Goal: Transaction & Acquisition: Purchase product/service

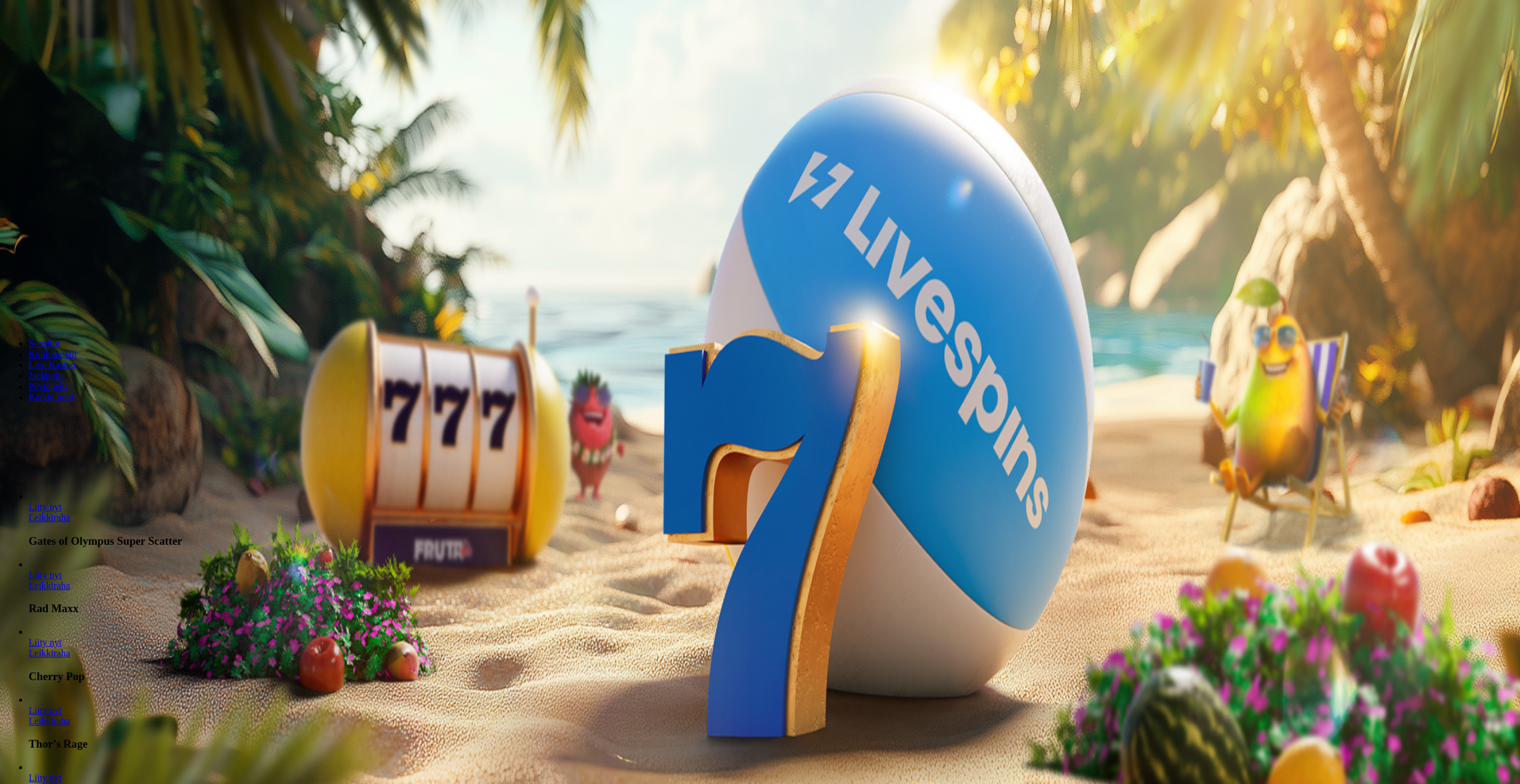
click at [73, 48] on span "Kirjaudu" at bounding box center [83, 43] width 29 height 9
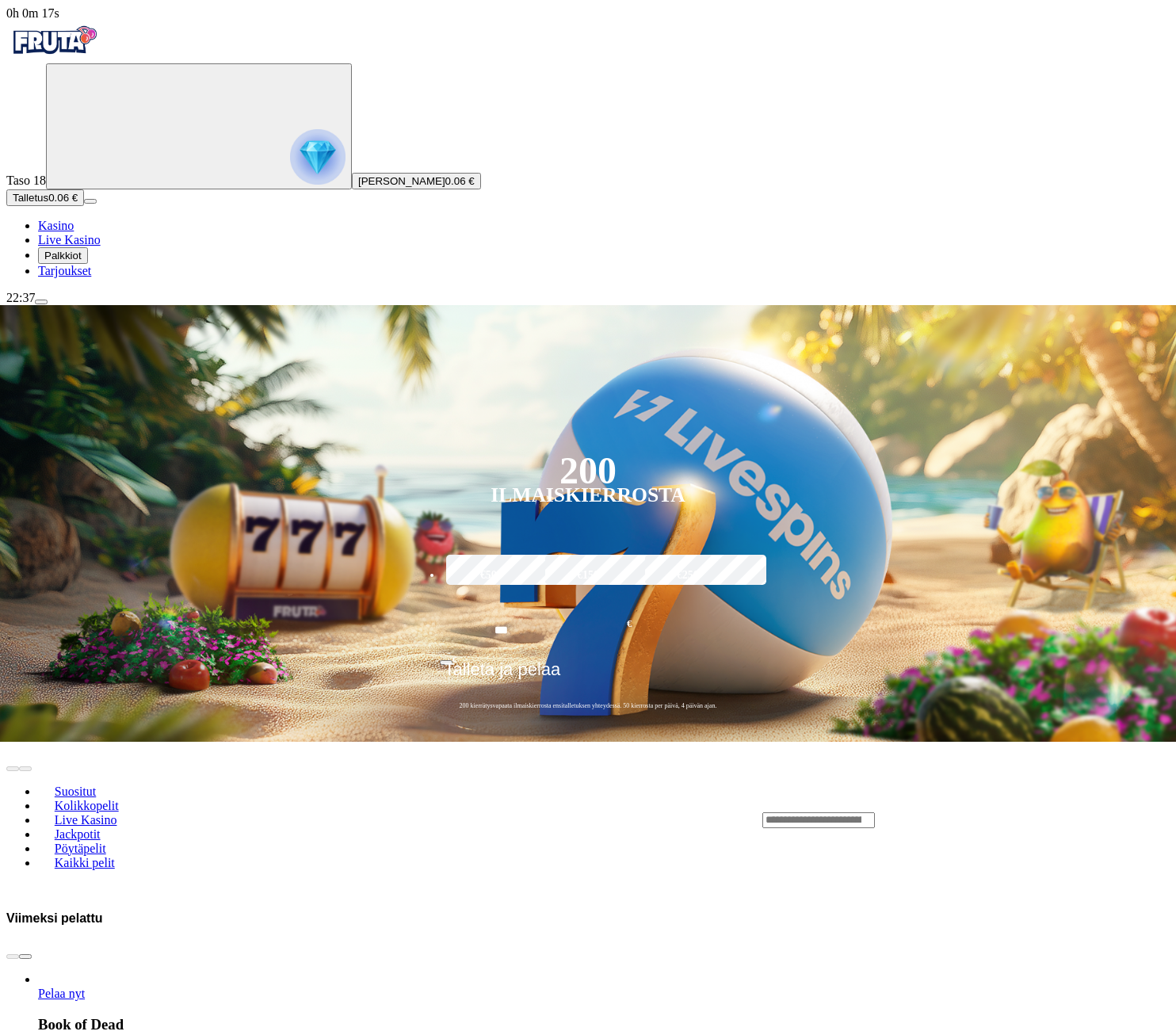
click at [81, 262] on span "Palkkiot" at bounding box center [62, 255] width 38 height 12
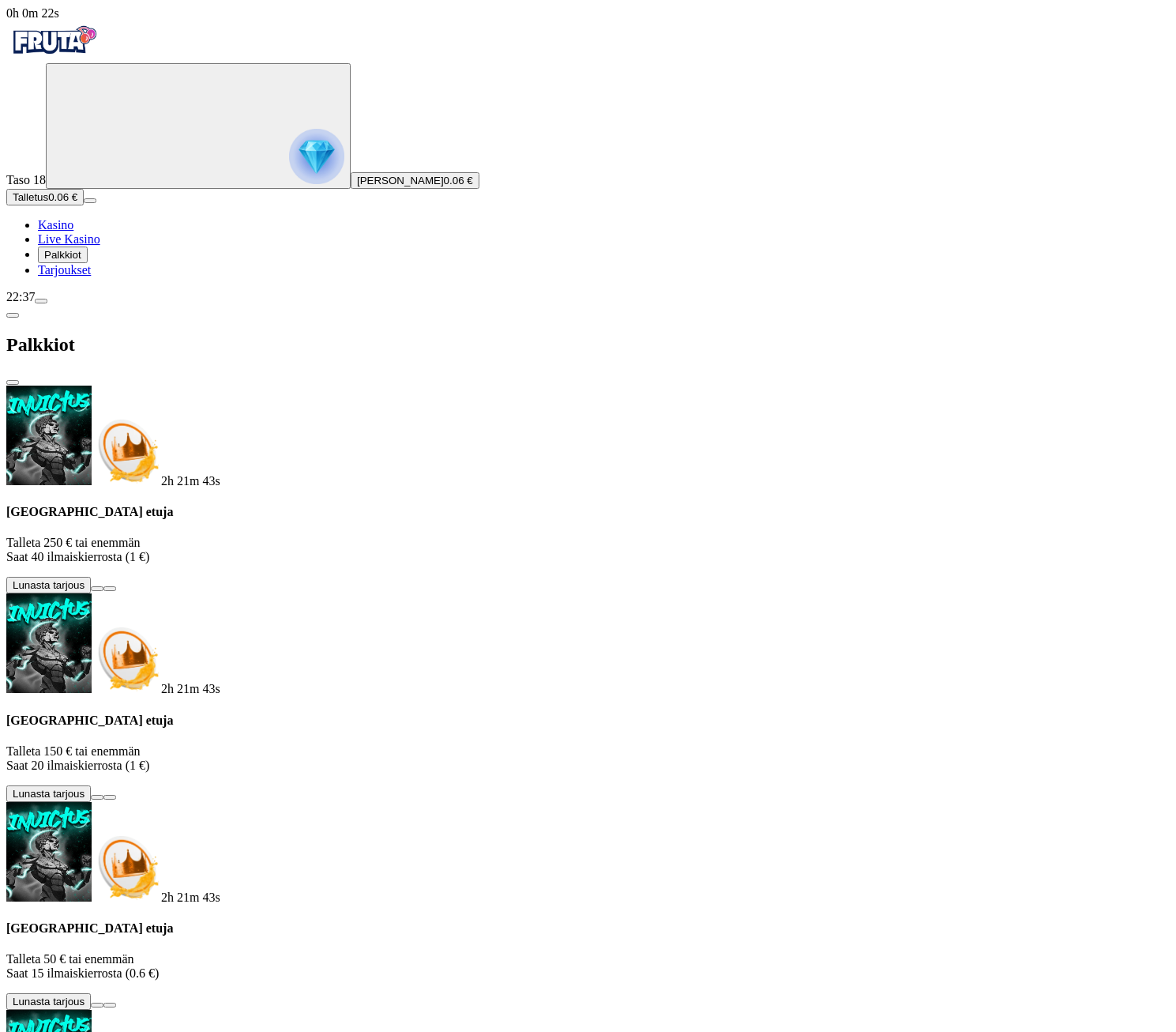
click at [103, 1003] on button at bounding box center [98, 1005] width 13 height 5
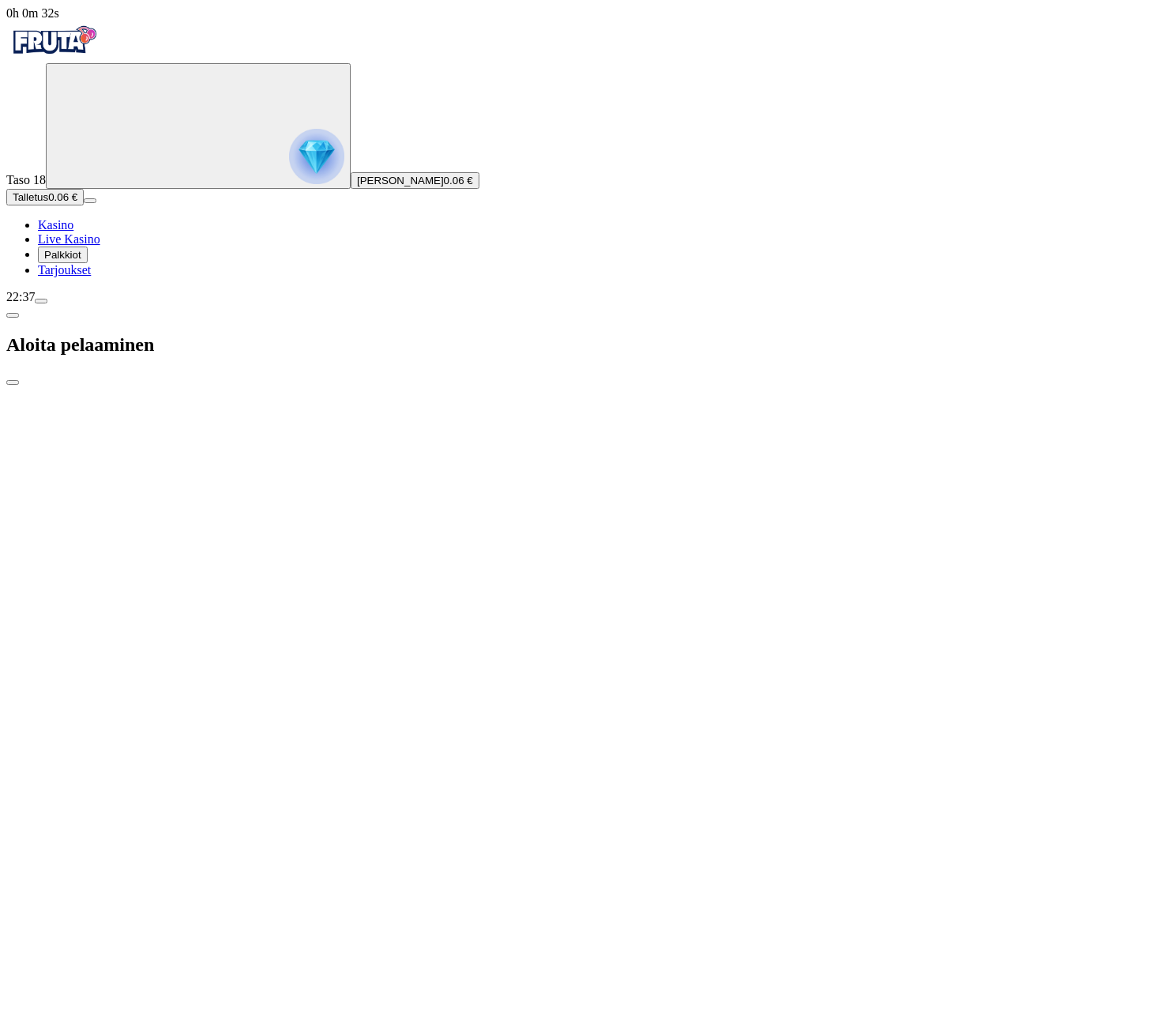
type input "**"
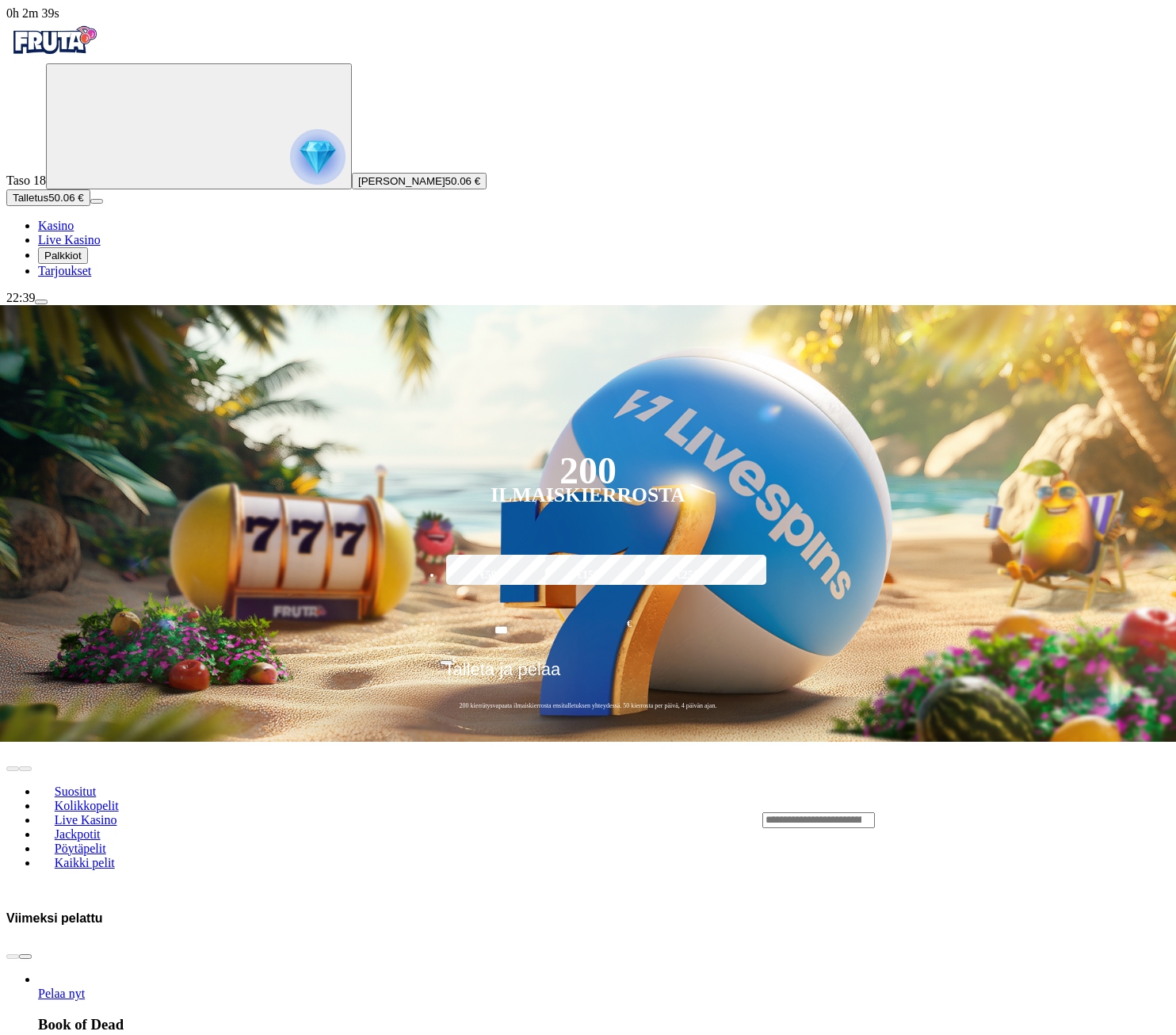
click at [79, 262] on span "Palkkiot" at bounding box center [62, 255] width 38 height 12
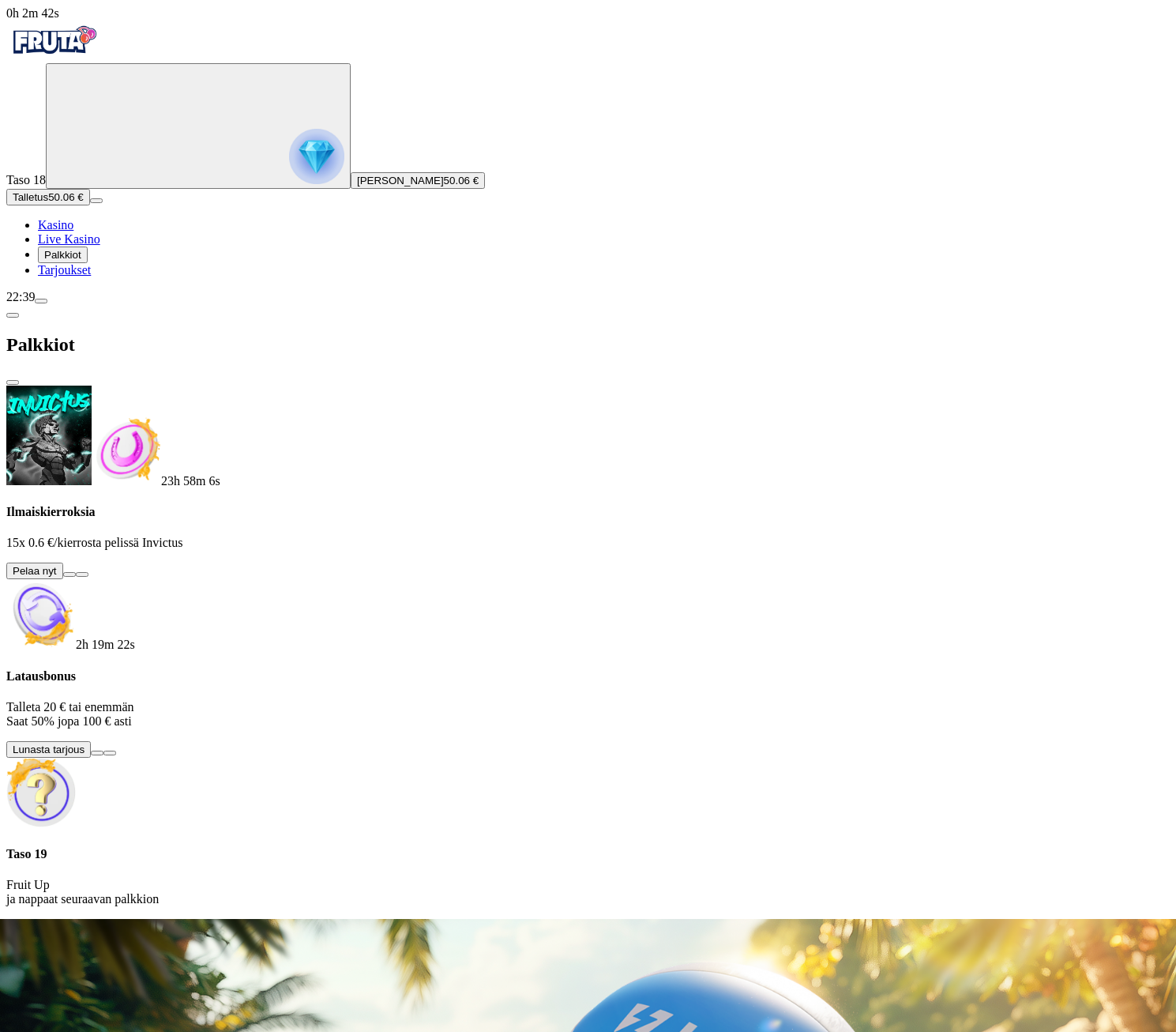
click at [13, 382] on span "close icon" at bounding box center [13, 382] width 0 height 0
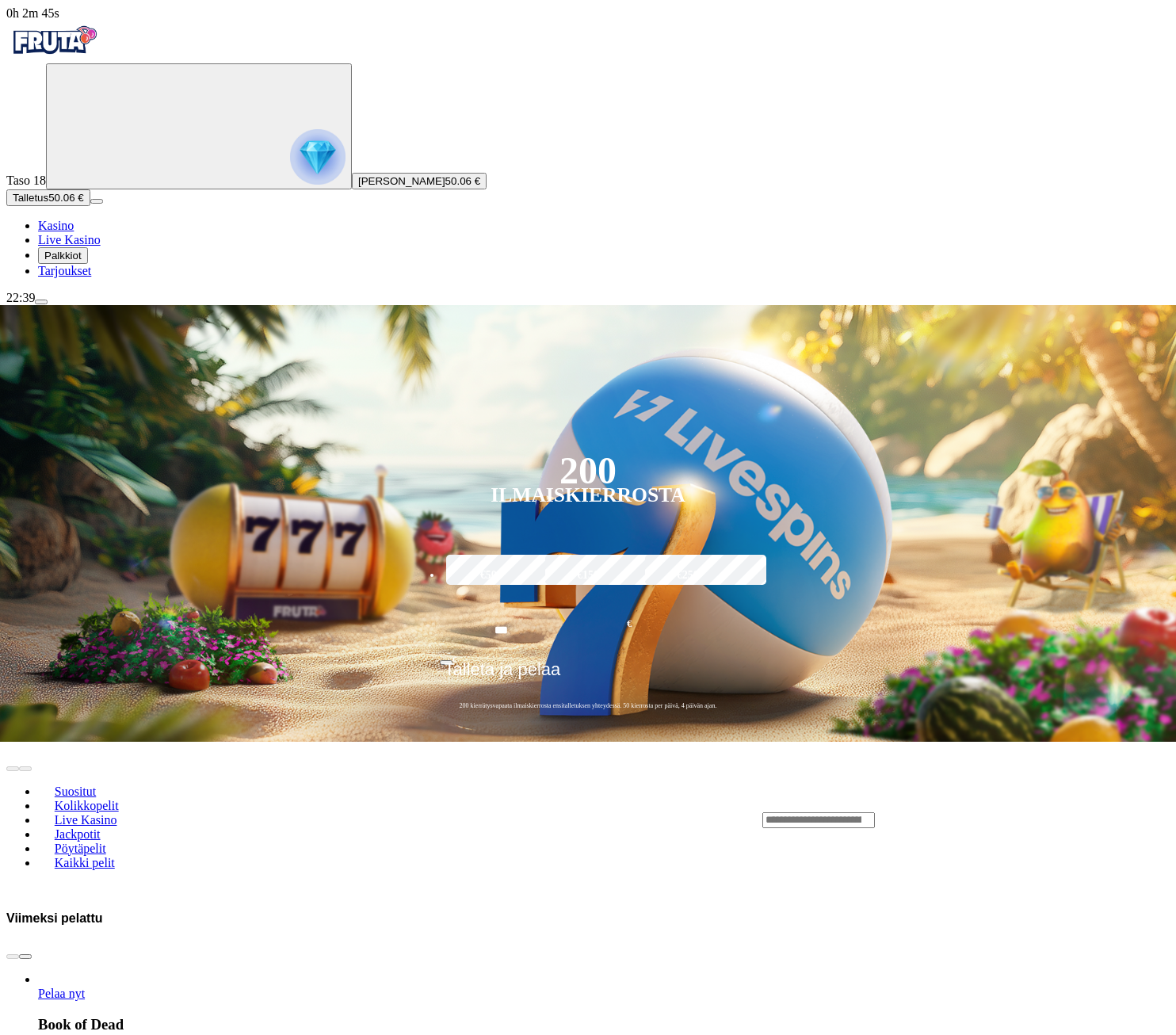
click at [26, 956] on span "chevron-right icon" at bounding box center [26, 956] width 0 height 0
click at [1035, 741] on header "Suositut Kolikkopelit Live Kasino Jackpotit Pöytäpelit Kaikki pelit" at bounding box center [588, 819] width 1163 height 156
click at [1036, 812] on div "Lobby" at bounding box center [966, 820] width 407 height 16
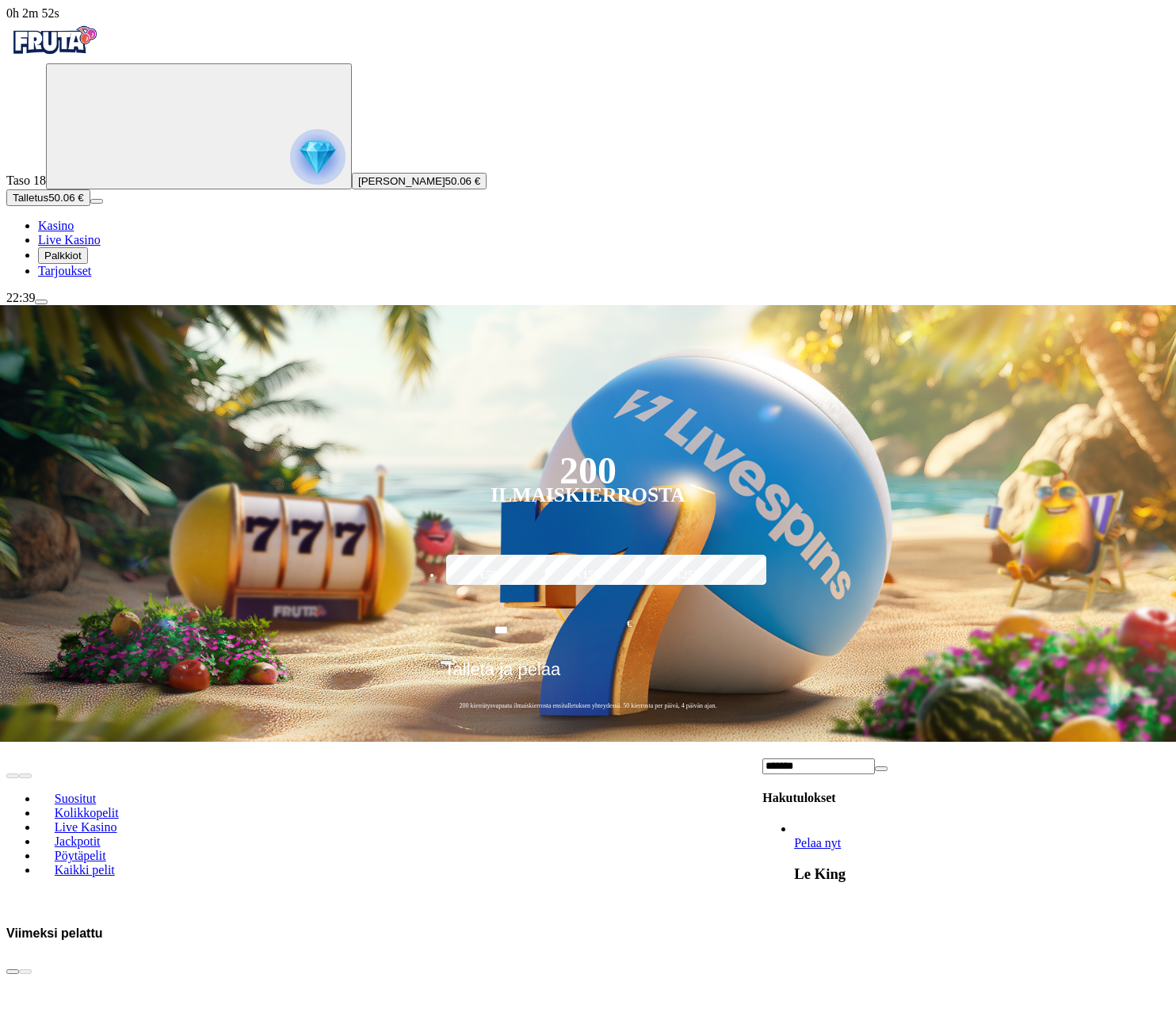
type input "*******"
click at [841, 836] on span "Pelaa nyt" at bounding box center [817, 842] width 47 height 14
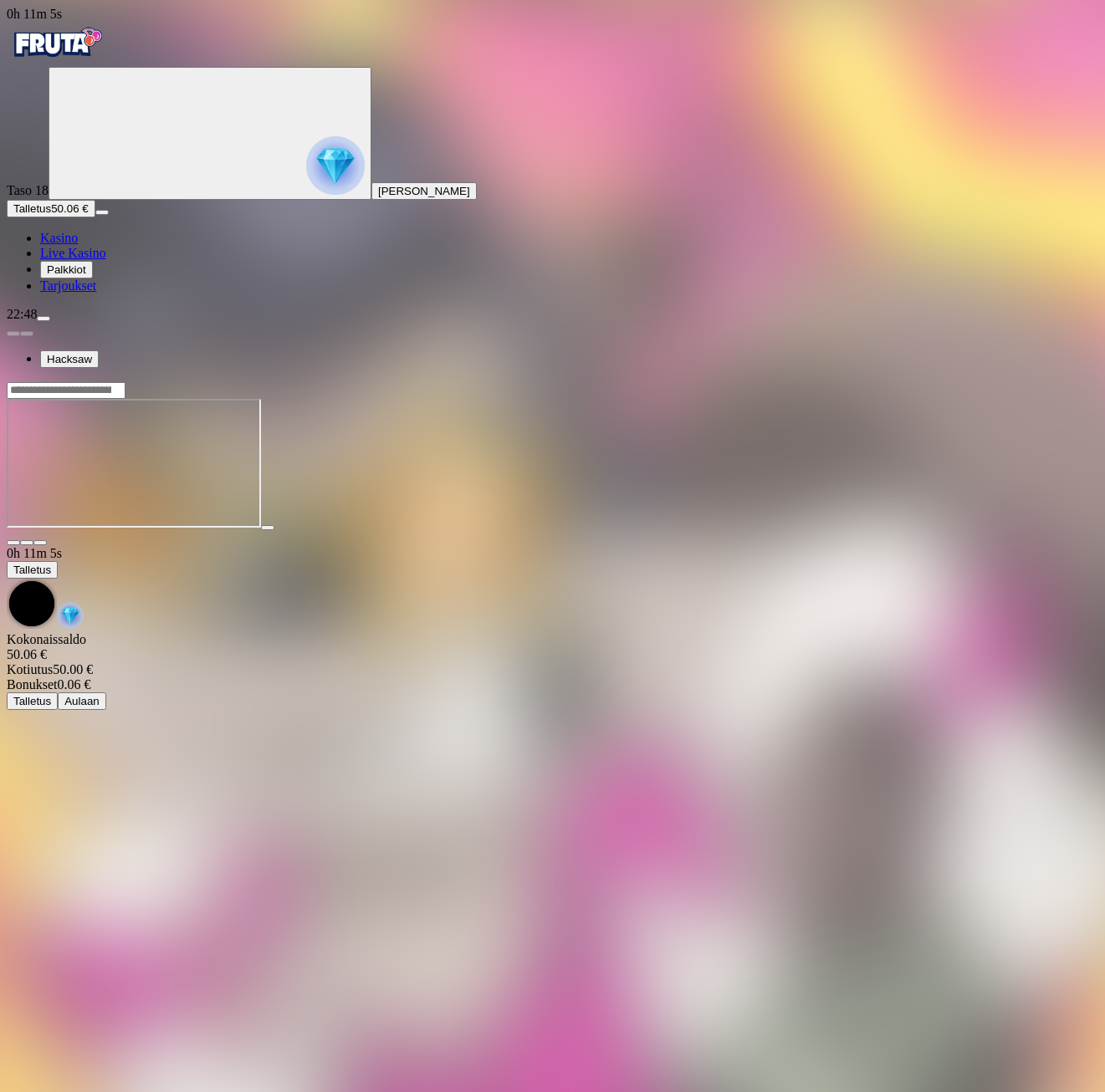
click at [43, 319] on span "menu icon" at bounding box center [43, 319] width 0 height 0
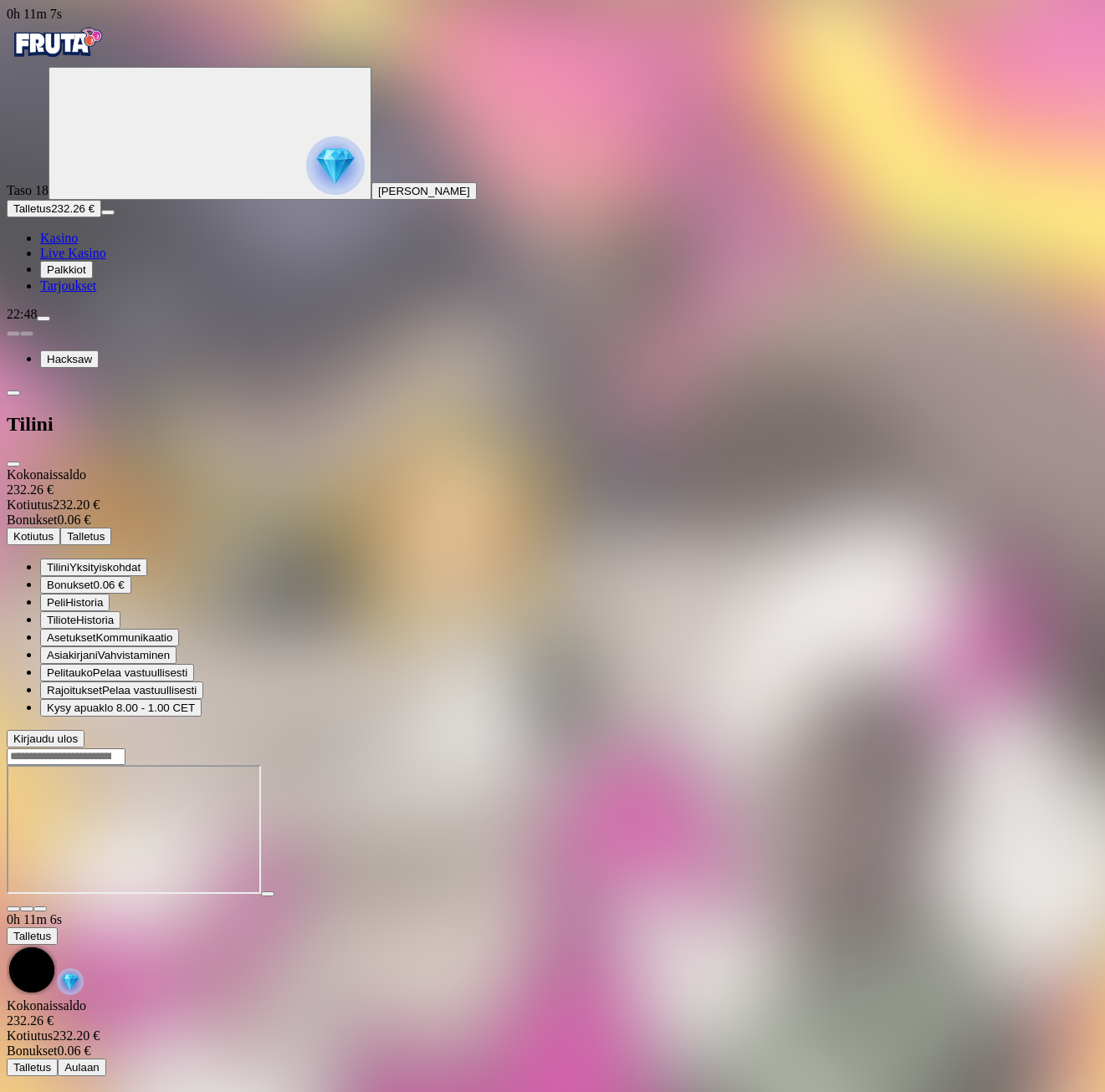
click at [53, 530] on span "Kotiutus" at bounding box center [34, 536] width 41 height 13
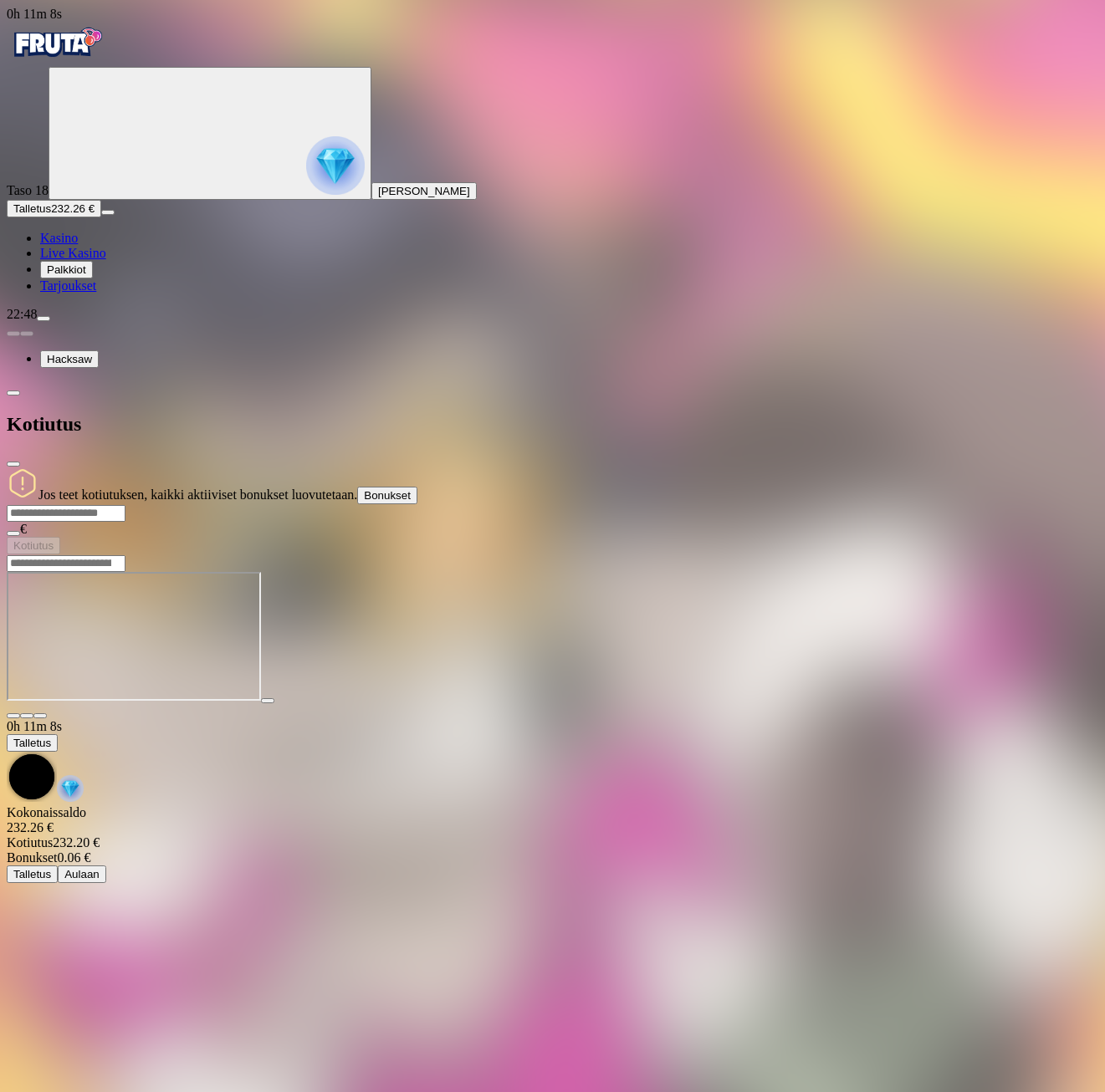
click at [126, 505] on input "number" at bounding box center [66, 513] width 119 height 16
type input "***"
click at [60, 537] on button "Kotiutus" at bounding box center [33, 546] width 53 height 17
click at [14, 464] on span "close icon" at bounding box center [14, 464] width 0 height 0
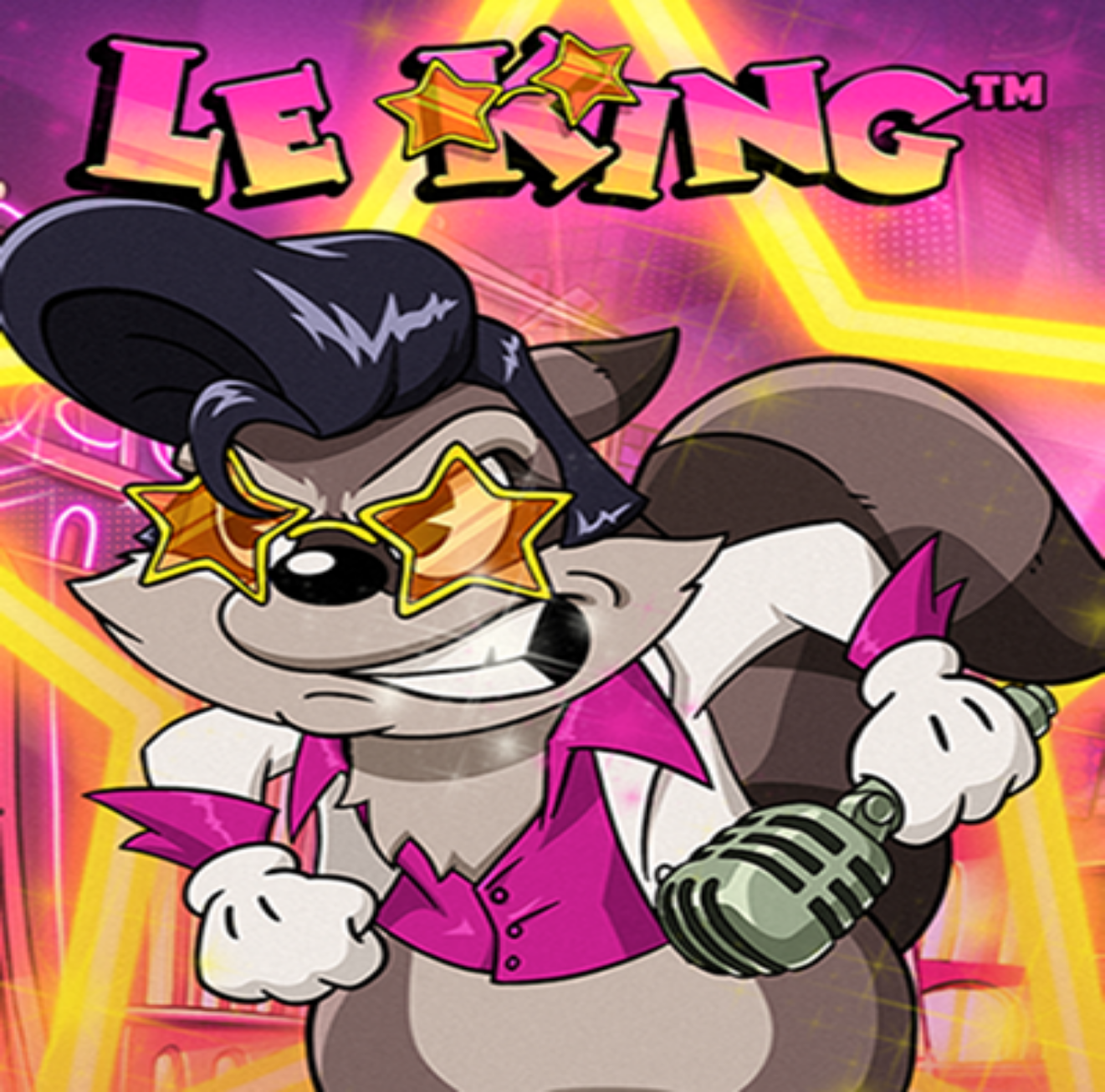
click at [78, 276] on span "Palkkiot" at bounding box center [66, 269] width 40 height 13
click at [14, 464] on span "close icon" at bounding box center [14, 464] width 0 height 0
click at [306, 176] on img "Primary" at bounding box center [335, 165] width 59 height 59
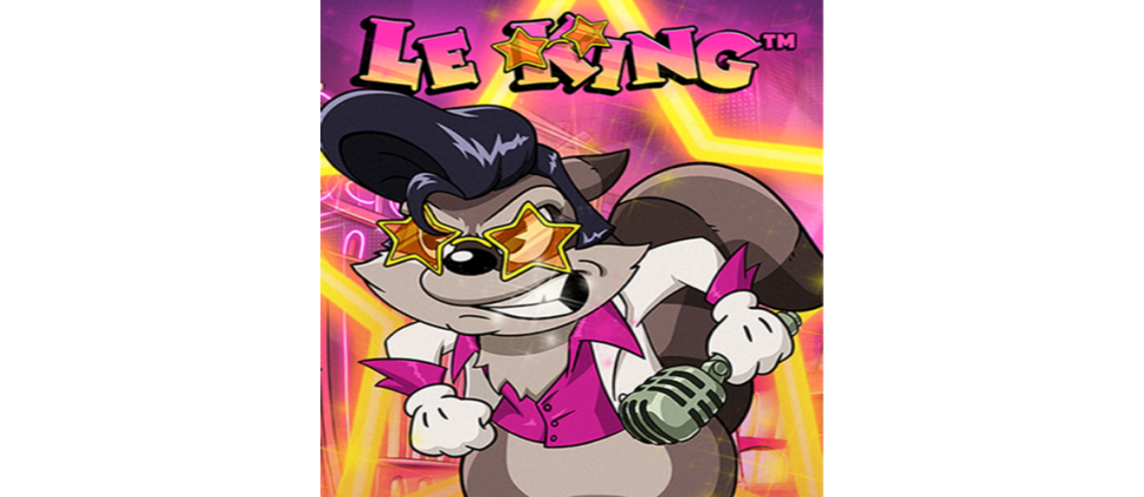
scroll to position [142, 0]
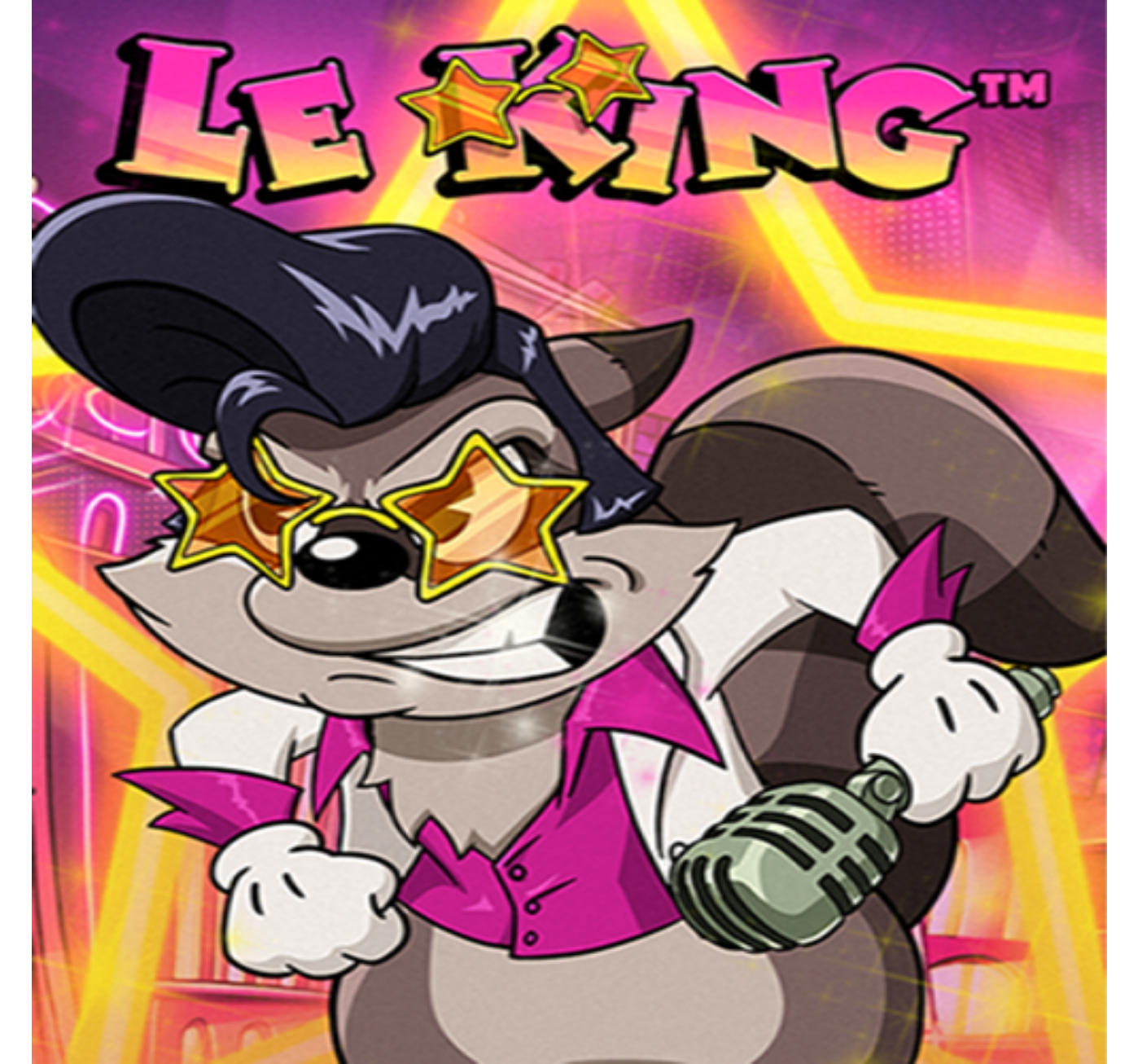
scroll to position [88, 0]
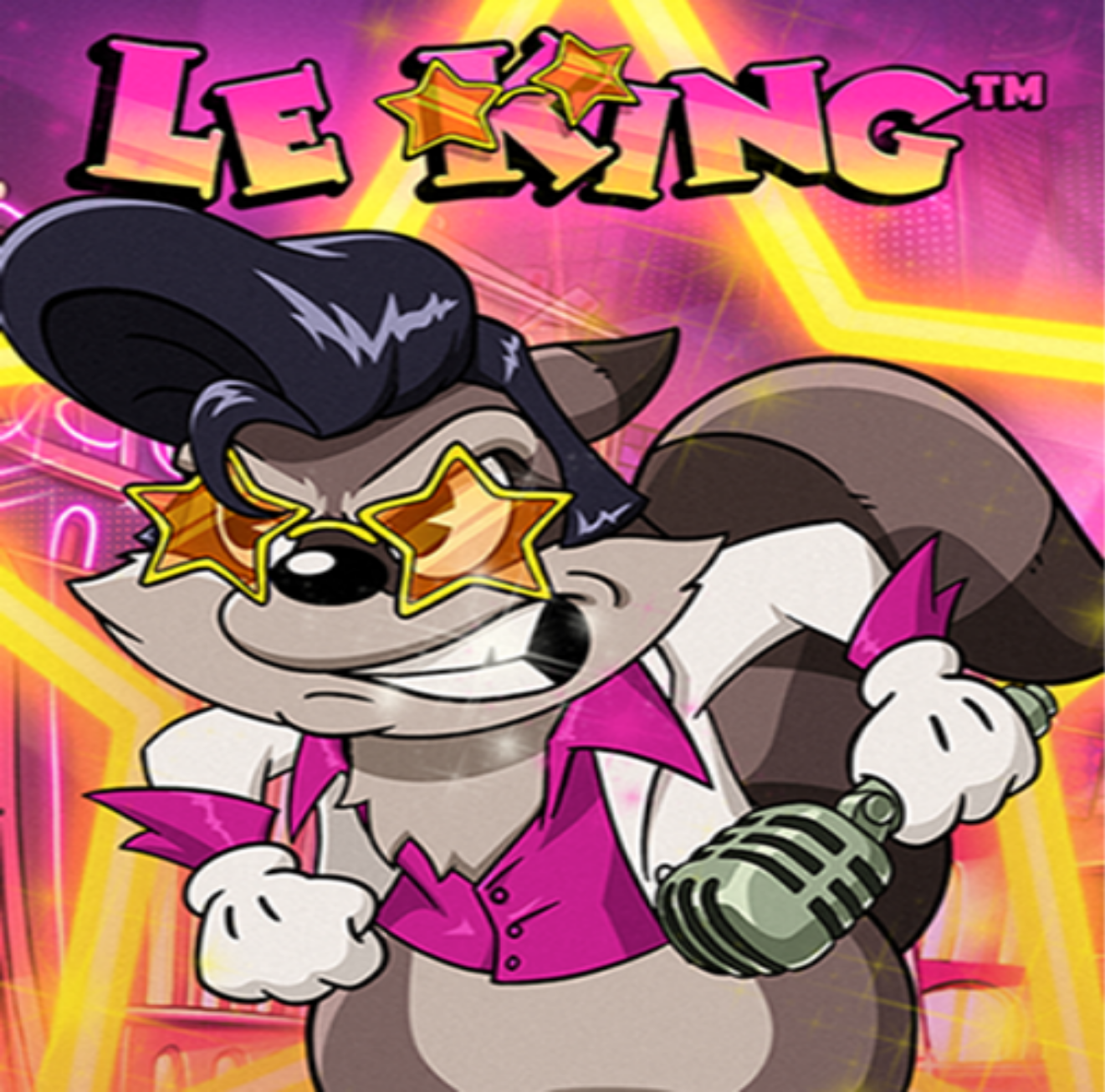
click at [41, 1036] on span "fullscreen icon" at bounding box center [41, 1036] width 0 height 0
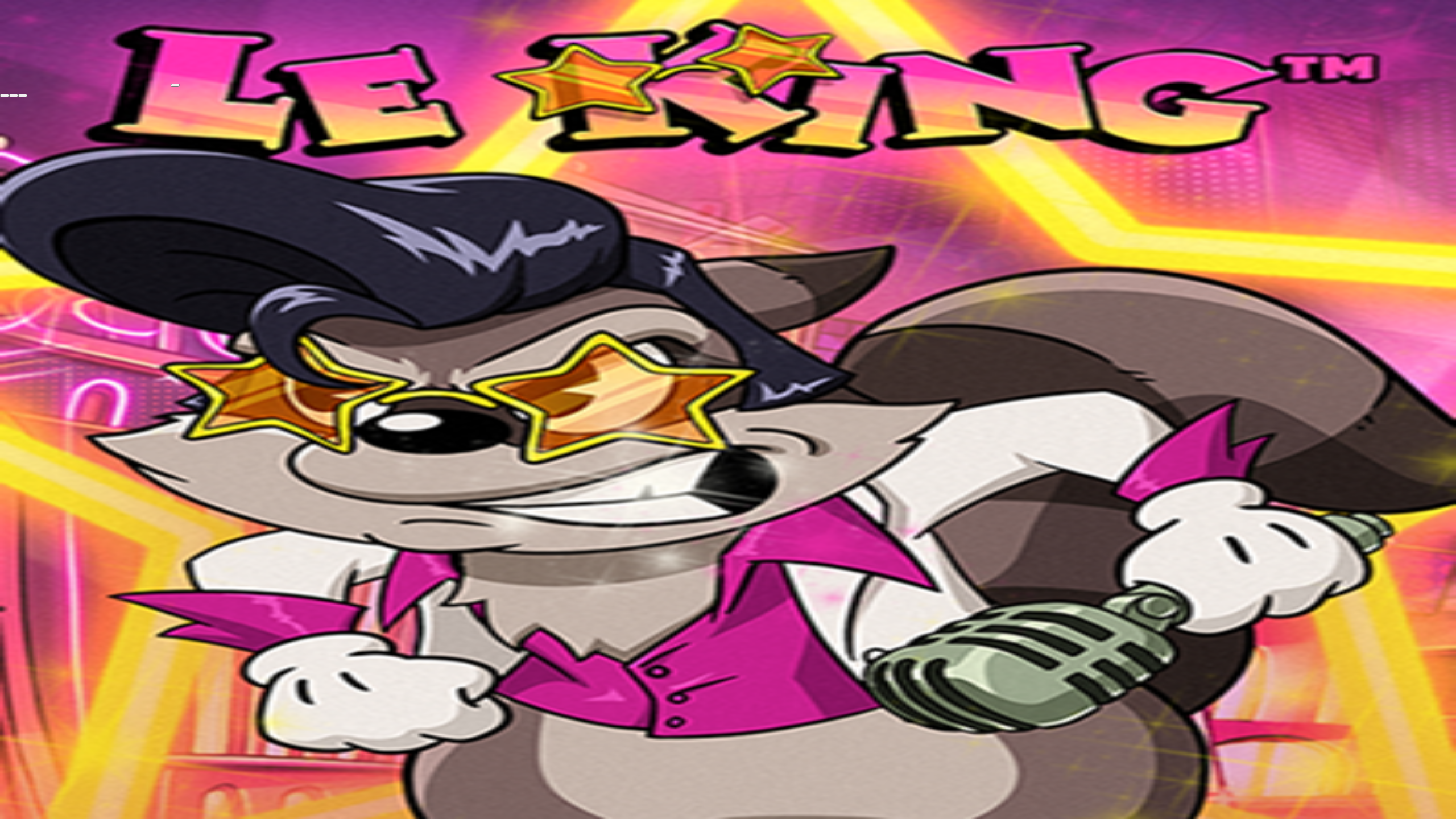
click at [28, 94] on button "button" at bounding box center [23, 95] width 9 height 3
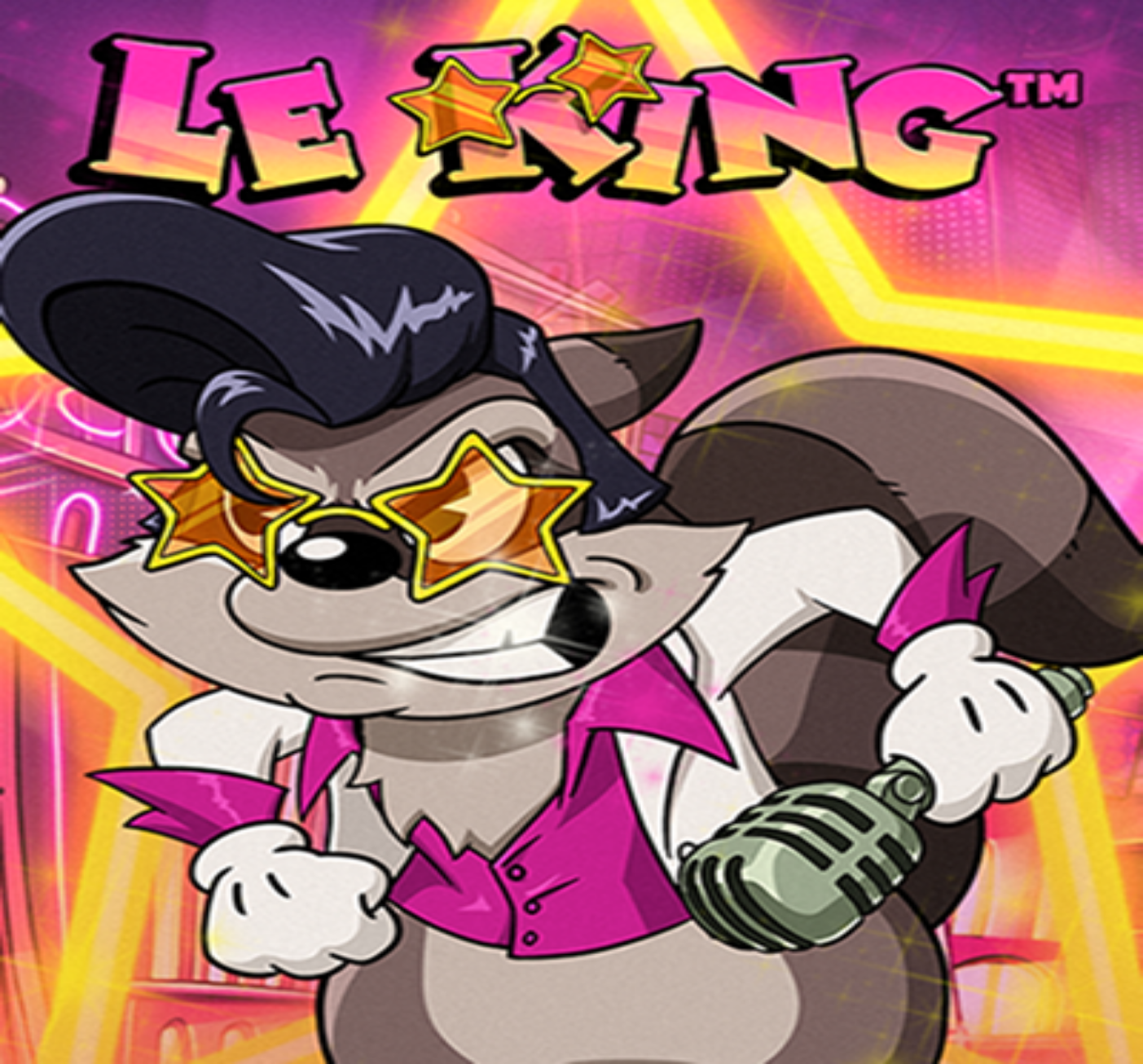
click at [82, 269] on span "Palkkiot" at bounding box center [64, 262] width 39 height 12
click at [76, 285] on span "Tarjoukset" at bounding box center [67, 278] width 55 height 14
click at [74, 230] on span "Tarjoukset" at bounding box center [67, 222] width 55 height 14
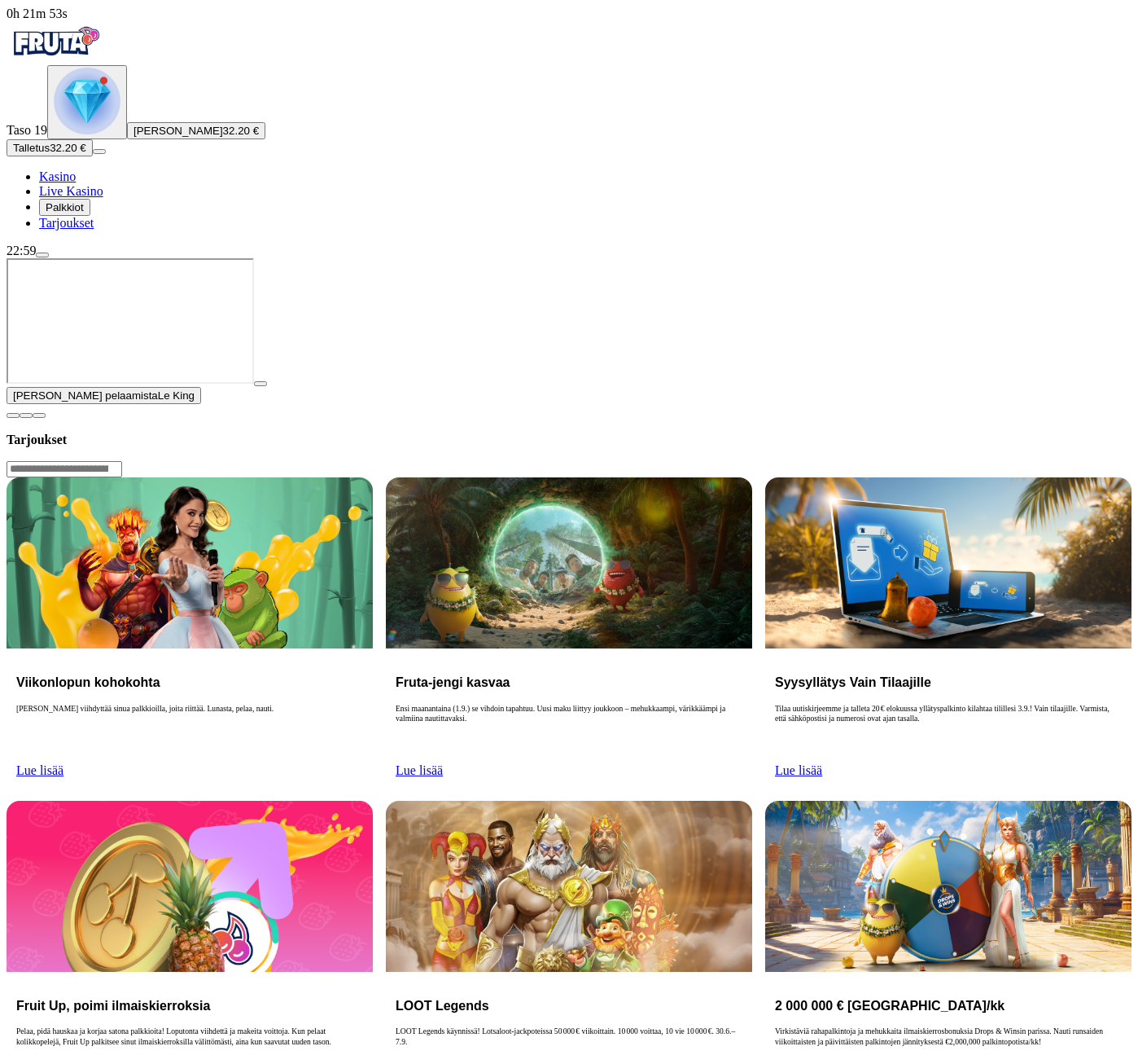
click at [89, 135] on img "Primary" at bounding box center [87, 101] width 67 height 67
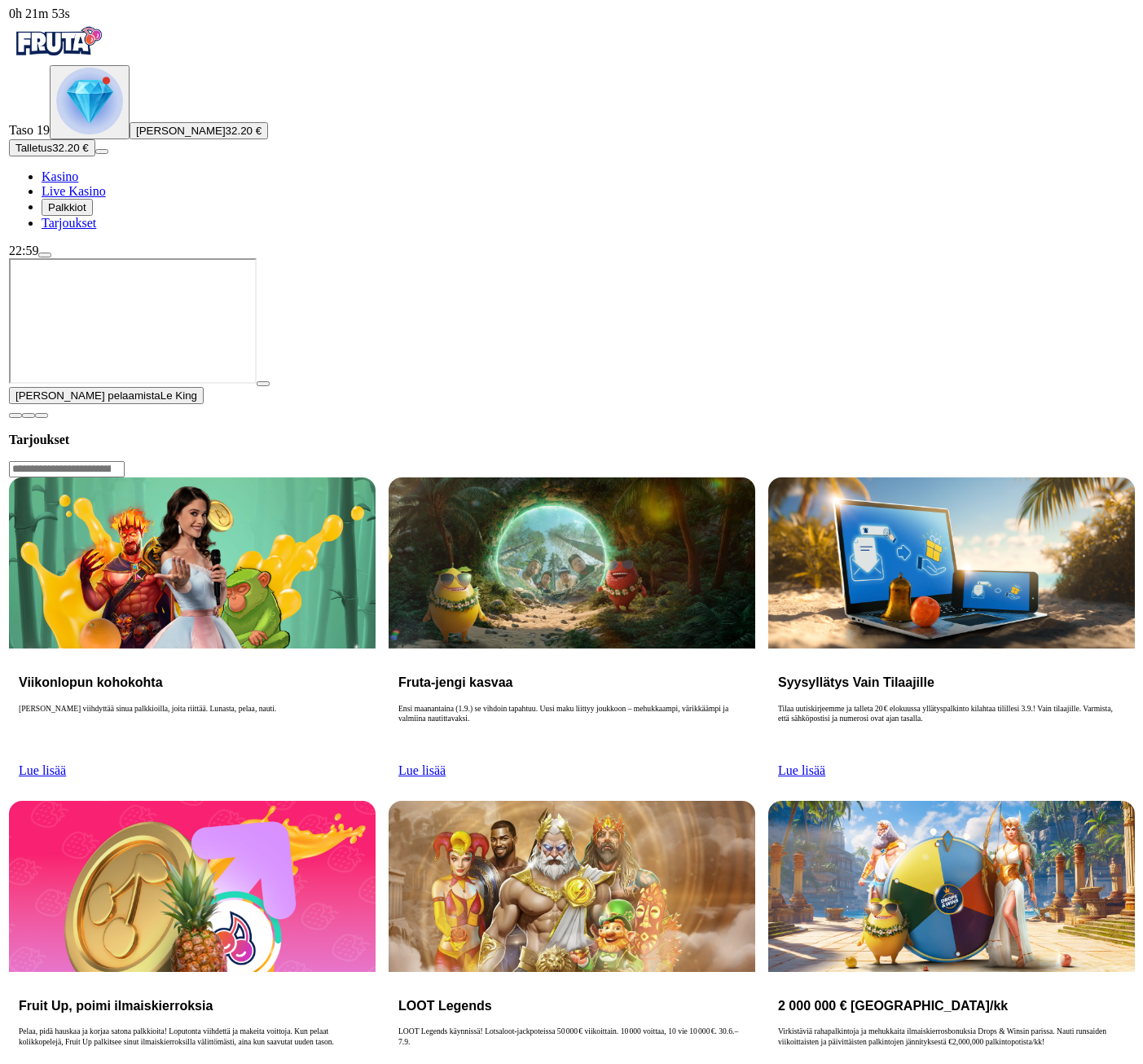
scroll to position [570, 0]
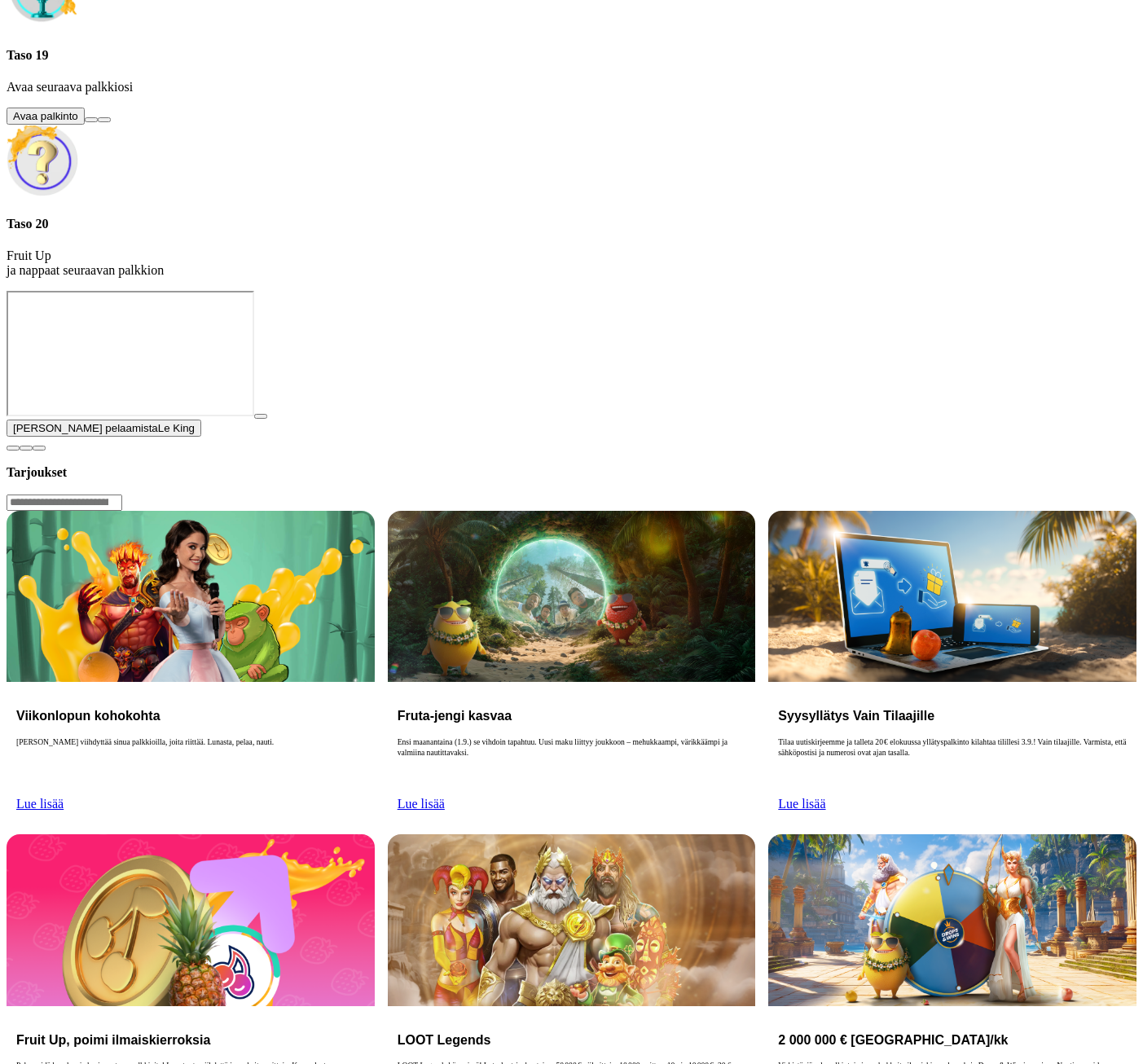
click at [98, 122] on button at bounding box center [91, 119] width 13 height 5
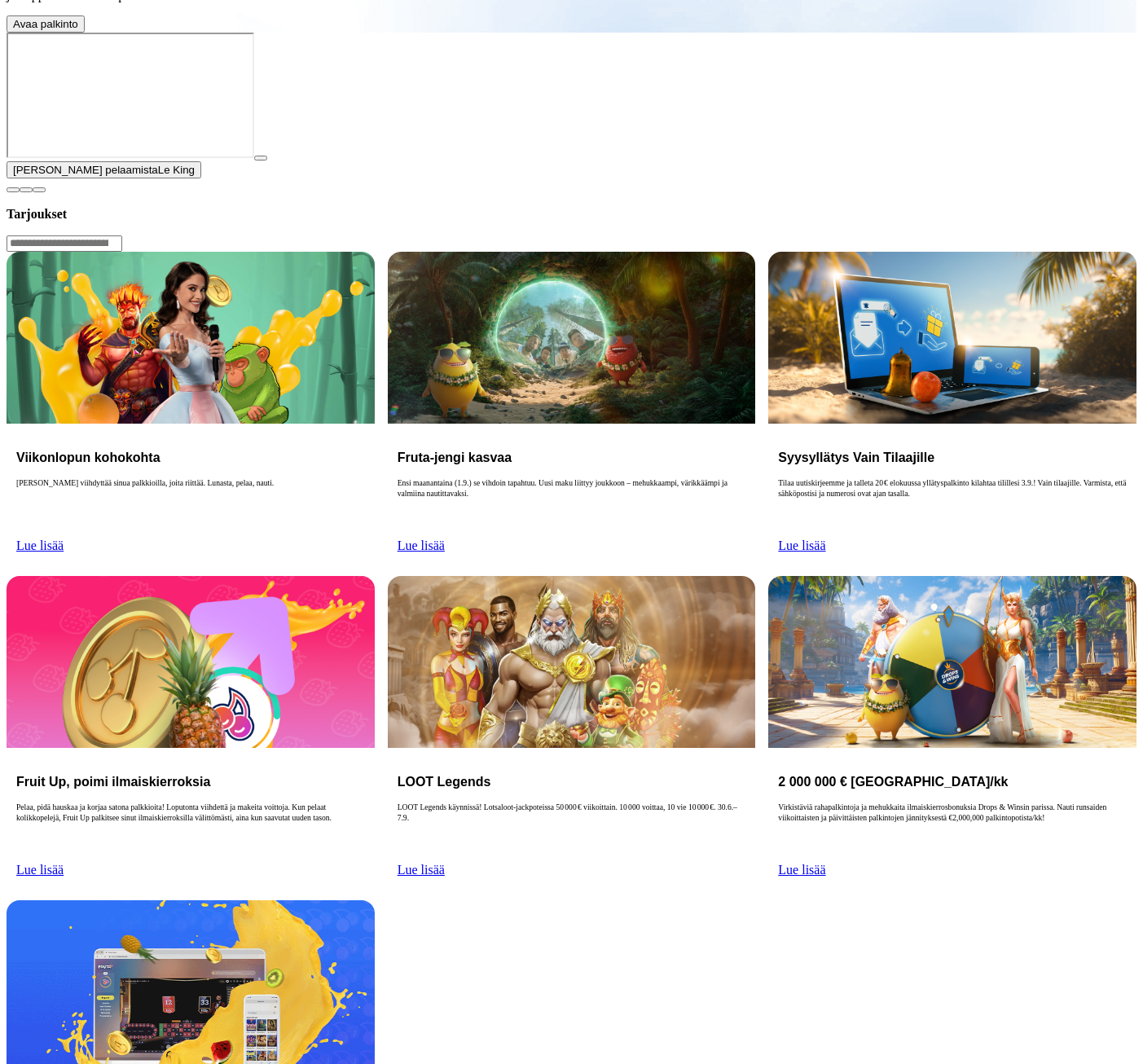
click at [78, 30] on span "Avaa palkinto" at bounding box center [45, 24] width 65 height 12
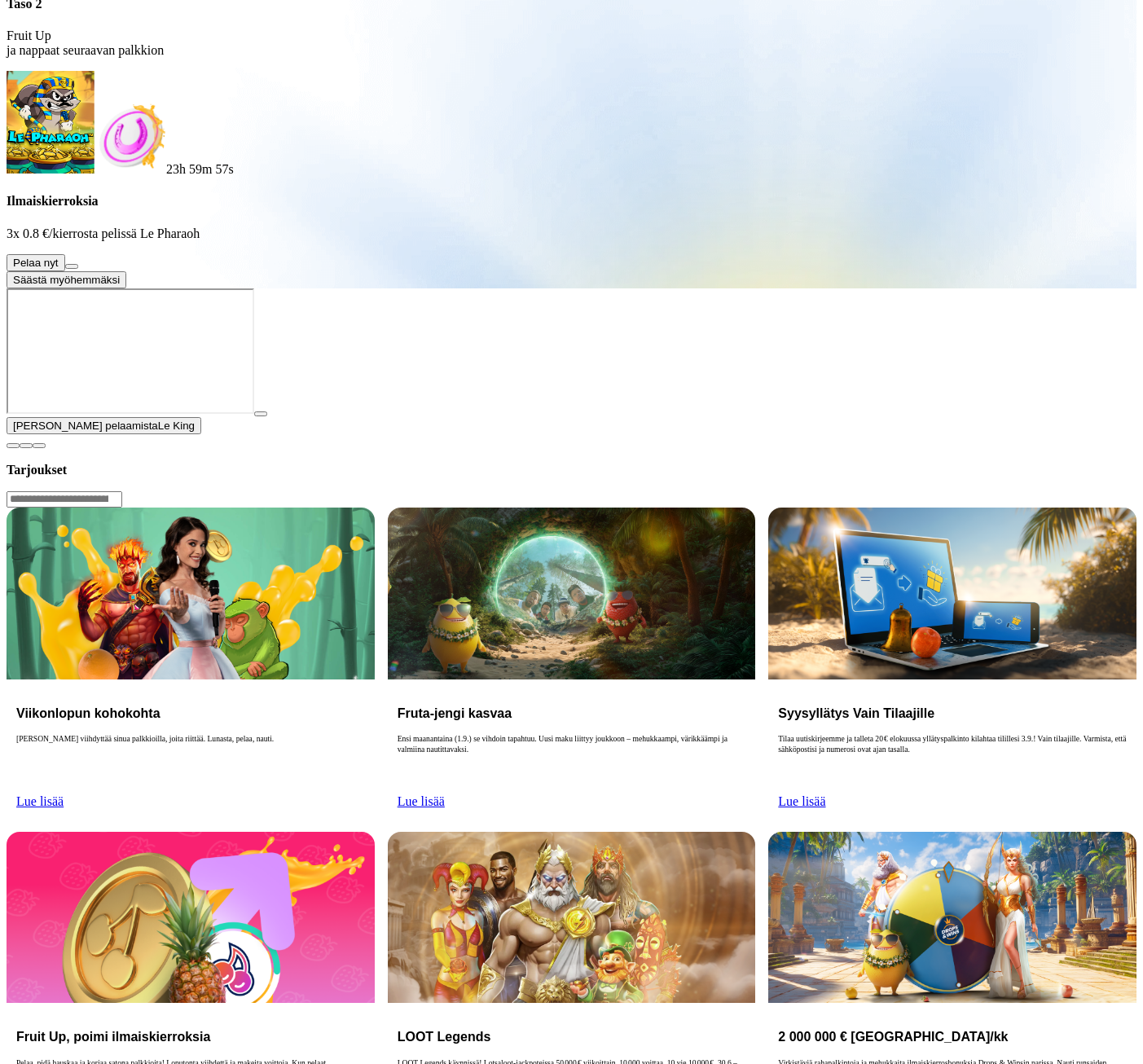
click at [78, 269] on button at bounding box center [71, 266] width 13 height 5
